Goal: Navigation & Orientation: Find specific page/section

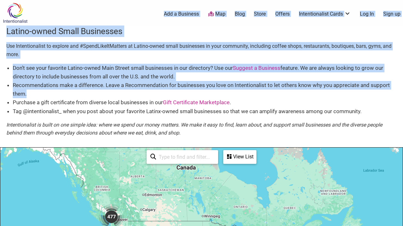
drag, startPoint x: 287, startPoint y: 93, endPoint x: 287, endPoint y: 18, distance: 75.0
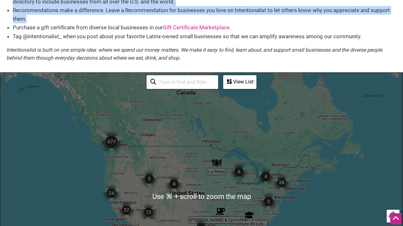
scroll to position [73, 0]
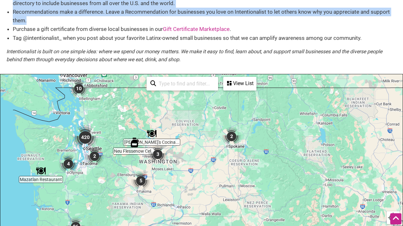
drag, startPoint x: 115, startPoint y: 157, endPoint x: 150, endPoint y: 162, distance: 35.4
click at [150, 162] on div at bounding box center [201, 198] width 402 height 248
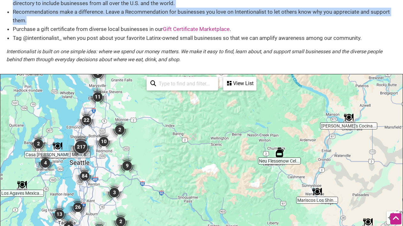
drag, startPoint x: 135, startPoint y: 152, endPoint x: 216, endPoint y: 153, distance: 81.4
click at [217, 154] on div at bounding box center [201, 198] width 402 height 248
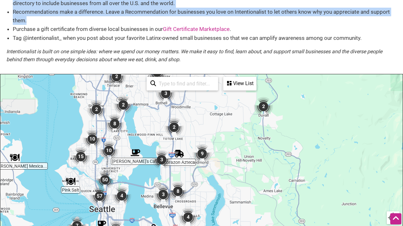
drag, startPoint x: 152, startPoint y: 169, endPoint x: 195, endPoint y: 161, distance: 44.1
click at [195, 161] on div at bounding box center [201, 198] width 402 height 248
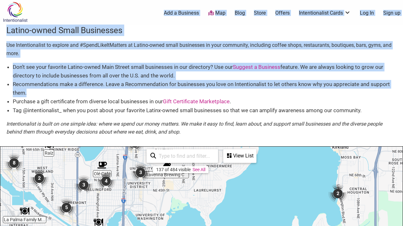
scroll to position [1, 0]
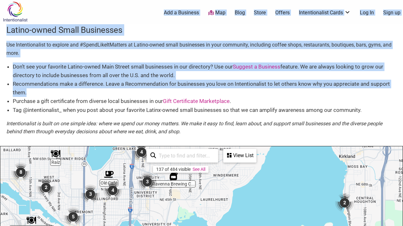
drag, startPoint x: 124, startPoint y: 207, endPoint x: 128, endPoint y: 226, distance: 19.8
click at [128, 225] on html "× Menu 0 Add a Business Map Blog Store Offers Intentionalist Cards Buy Black Ca…" at bounding box center [201, 112] width 403 height 226
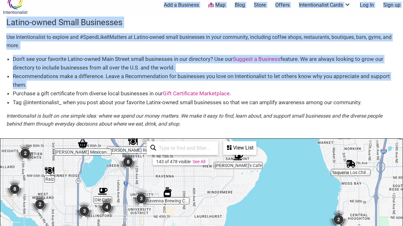
drag, startPoint x: 167, startPoint y: 183, endPoint x: 167, endPoint y: 206, distance: 22.7
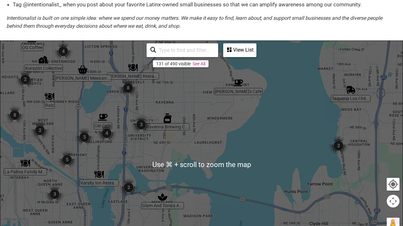
scroll to position [122, 0]
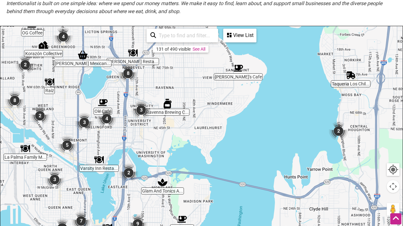
click at [131, 74] on img "8" at bounding box center [127, 73] width 19 height 19
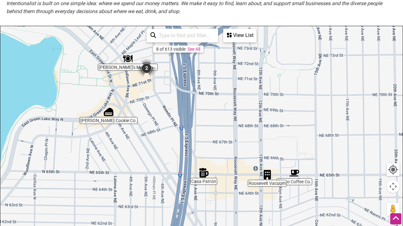
click at [269, 175] on img "Roosevelt Vacuum" at bounding box center [267, 175] width 10 height 10
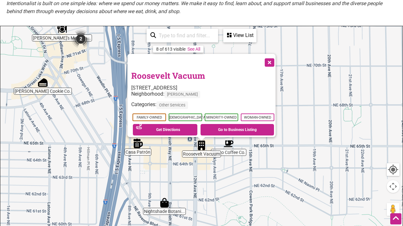
click at [229, 146] on img "Santo Coffee Co." at bounding box center [229, 144] width 10 height 10
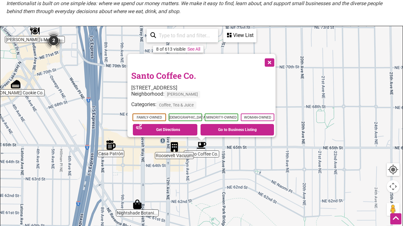
click at [273, 57] on button "Close" at bounding box center [269, 62] width 16 height 16
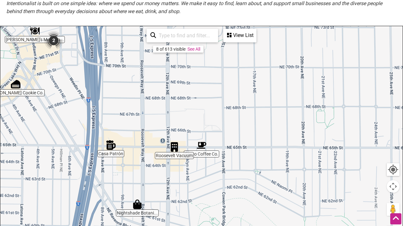
click at [111, 148] on img "Casa Patrón" at bounding box center [111, 145] width 10 height 10
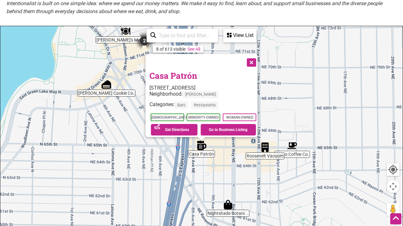
click at [256, 59] on button "Close" at bounding box center [251, 62] width 16 height 16
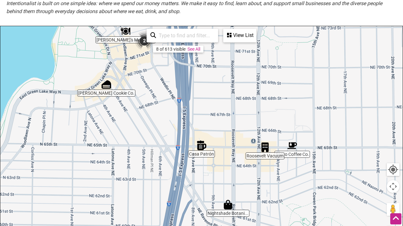
click at [111, 89] on div "To navigate, press the arrow keys." at bounding box center [201, 150] width 402 height 248
click at [107, 89] on img "Bell's Cookie Co." at bounding box center [107, 85] width 10 height 10
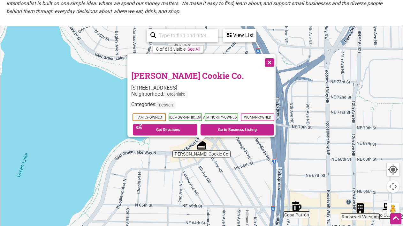
click at [272, 56] on button "Close" at bounding box center [269, 62] width 16 height 16
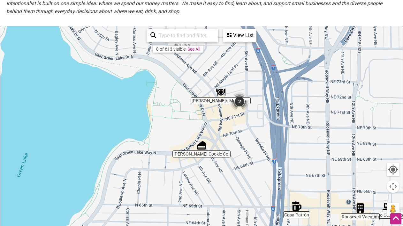
click at [241, 101] on img "2" at bounding box center [239, 101] width 19 height 19
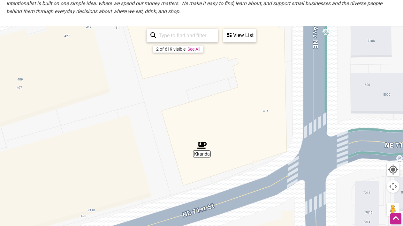
click at [202, 149] on img "Kitanda" at bounding box center [202, 146] width 10 height 10
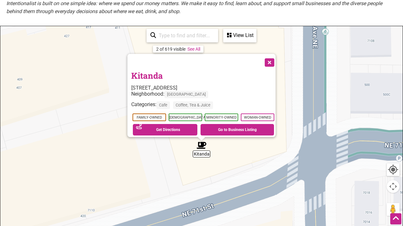
click at [274, 57] on button "Close" at bounding box center [269, 62] width 16 height 16
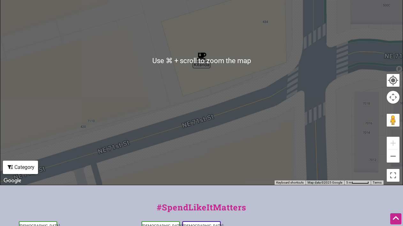
scroll to position [207, 0]
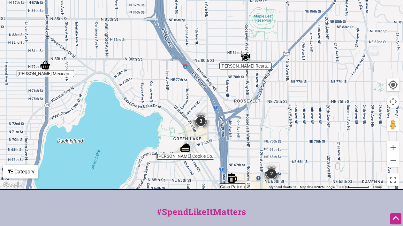
click at [247, 58] on img "Don Lucho's Restaurant" at bounding box center [246, 58] width 10 height 10
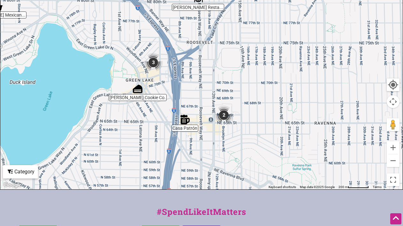
drag, startPoint x: 231, startPoint y: 142, endPoint x: 228, endPoint y: 79, distance: 63.0
click at [228, 79] on div "To navigate, press the arrow keys. [PERSON_NAME] Restaurant [STREET_ADDRESS] Ne…" at bounding box center [201, 65] width 402 height 248
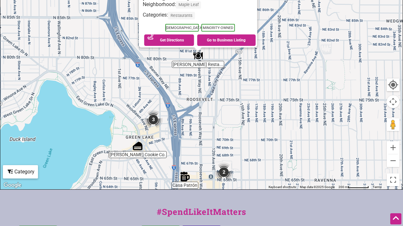
click at [224, 174] on img "2" at bounding box center [223, 172] width 19 height 19
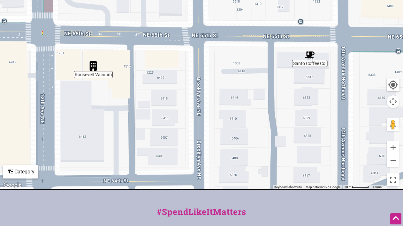
scroll to position [206, 0]
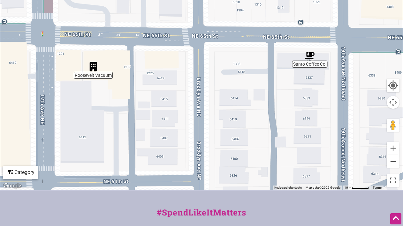
click at [390, 165] on button "Zoom out" at bounding box center [393, 161] width 13 height 13
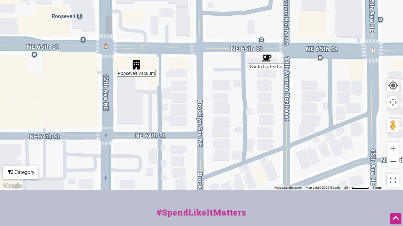
click at [390, 165] on button "Zoom out" at bounding box center [393, 161] width 13 height 13
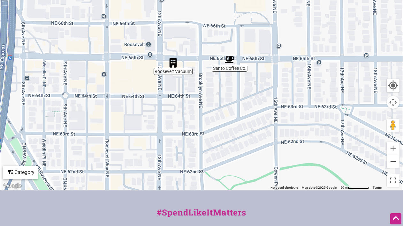
click at [390, 165] on button "Zoom out" at bounding box center [393, 161] width 13 height 13
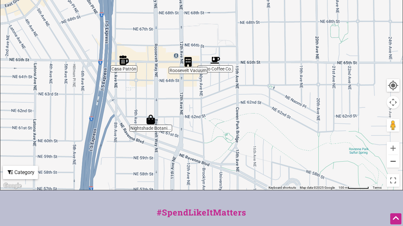
click at [390, 165] on button "Zoom out" at bounding box center [393, 161] width 13 height 13
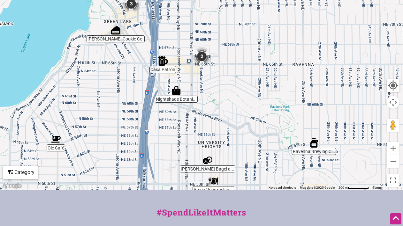
click at [177, 95] on img "Nightshade Botanicals" at bounding box center [176, 91] width 10 height 10
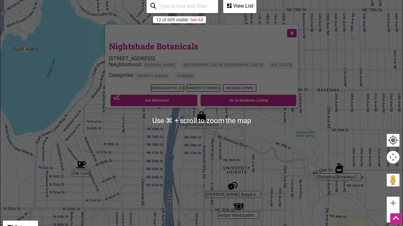
scroll to position [150, 0]
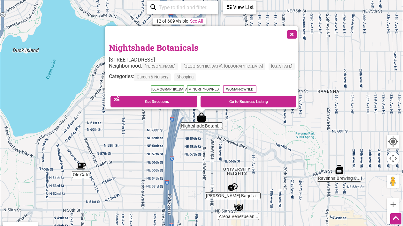
click at [200, 145] on div "To navigate, press the arrow keys. Nightshade Botanicals [STREET_ADDRESS] Neigh…" at bounding box center [201, 122] width 402 height 248
click at [202, 116] on img "Nightshade Botanicals" at bounding box center [202, 118] width 10 height 10
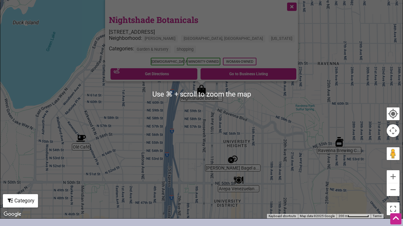
scroll to position [201, 0]
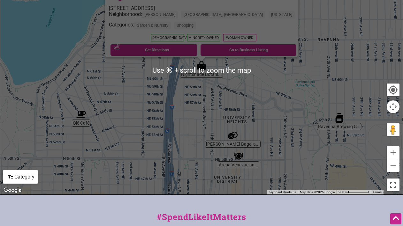
click at [206, 164] on div "To navigate, press the arrow keys. Nightshade Botanicals [STREET_ADDRESS] Neigh…" at bounding box center [201, 70] width 402 height 248
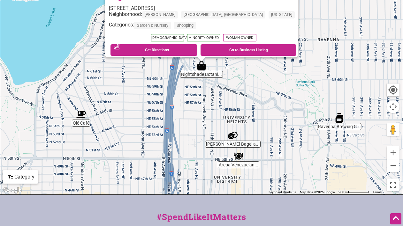
click at [394, 168] on button "Zoom out" at bounding box center [393, 166] width 13 height 13
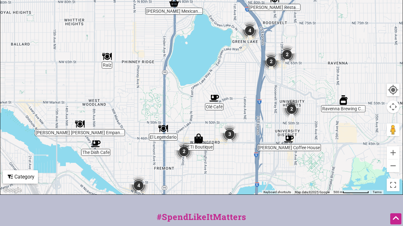
drag, startPoint x: 181, startPoint y: 139, endPoint x: 256, endPoint y: 148, distance: 75.3
click at [256, 148] on div "To navigate, press the arrow keys." at bounding box center [201, 70] width 402 height 248
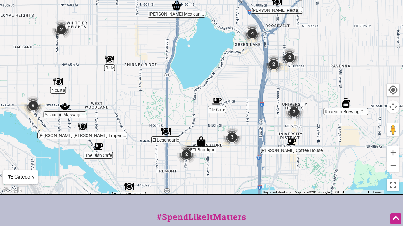
click at [110, 64] on div "To navigate, press the arrow keys." at bounding box center [201, 70] width 402 height 248
click at [110, 59] on img "Raíz" at bounding box center [110, 60] width 10 height 10
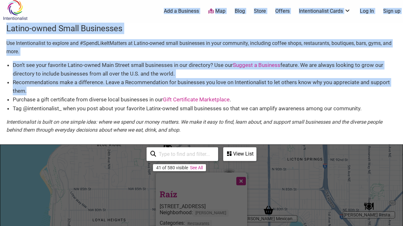
scroll to position [0, 0]
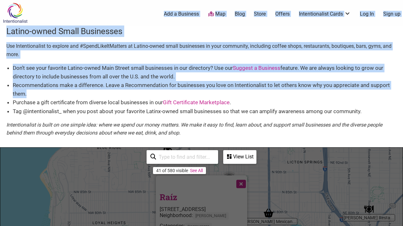
click at [209, 54] on p "Use Intentionalist to explore and #SpendLikeItMatters at Latino-owned small bus…" at bounding box center [201, 50] width 390 height 16
